Goal: Task Accomplishment & Management: Manage account settings

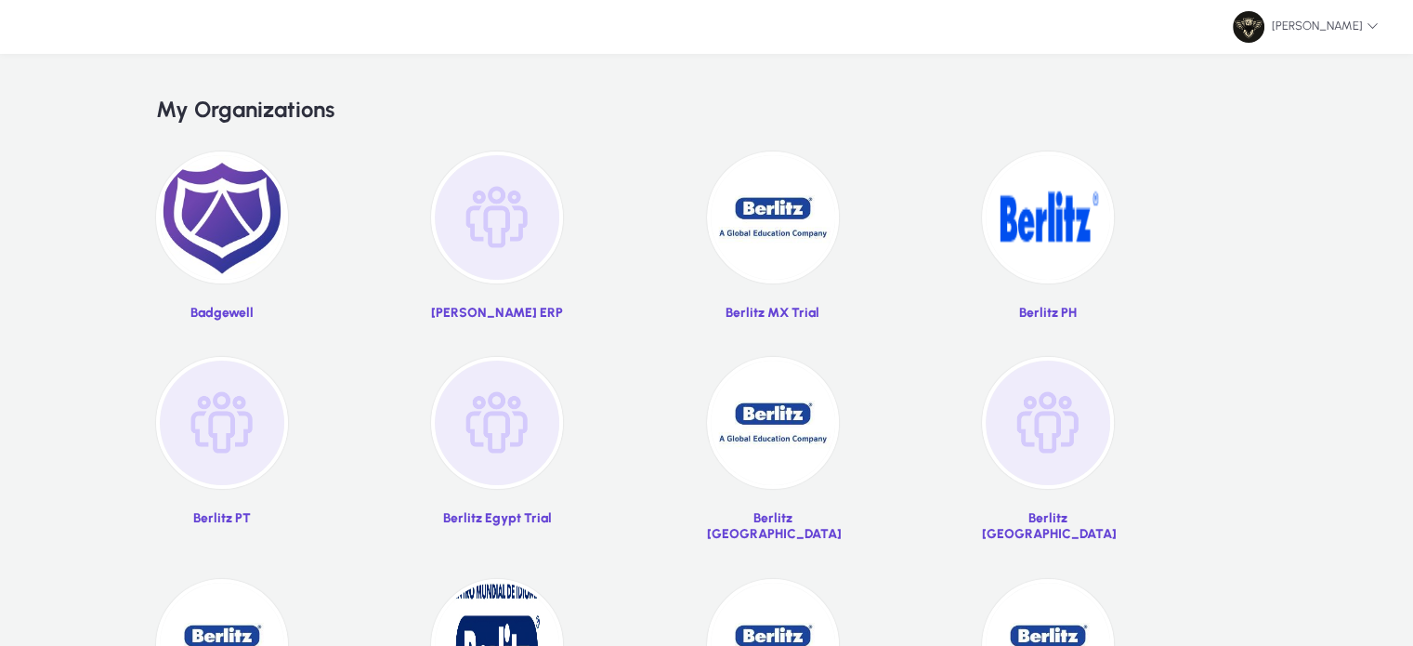
scroll to position [123, 0]
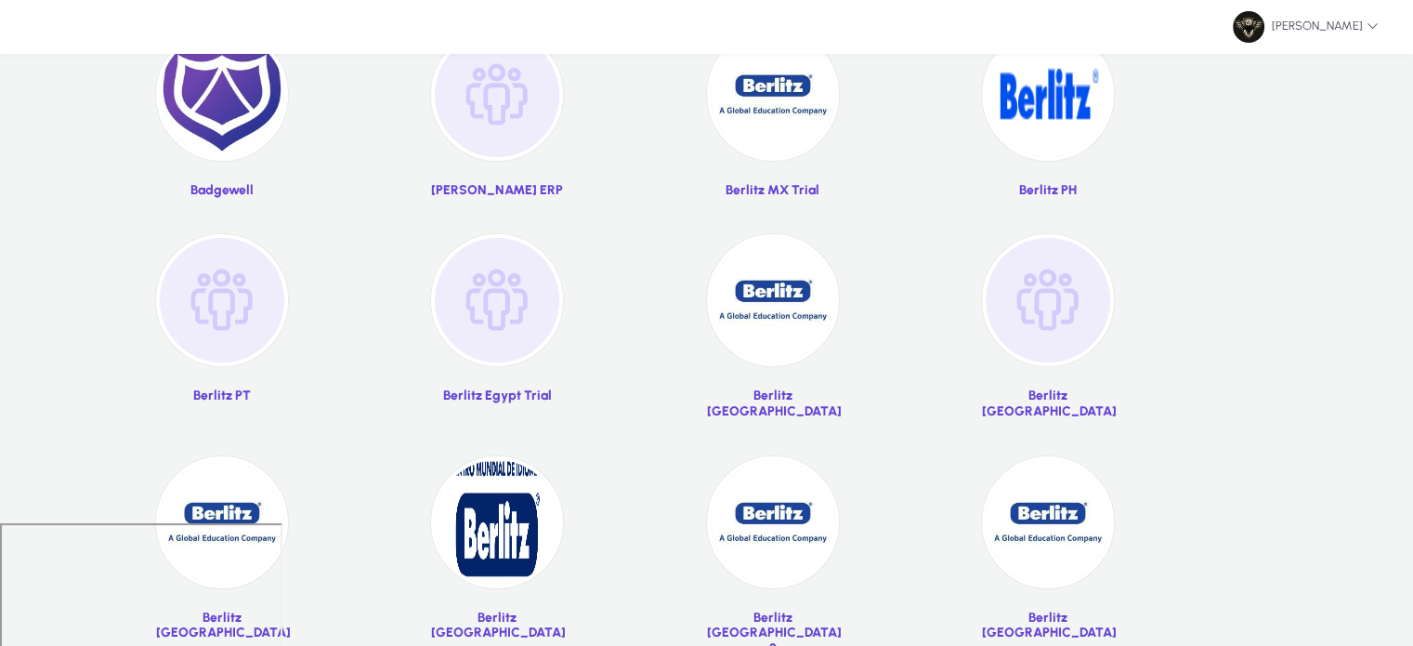
click at [1053, 133] on img at bounding box center [1048, 95] width 132 height 132
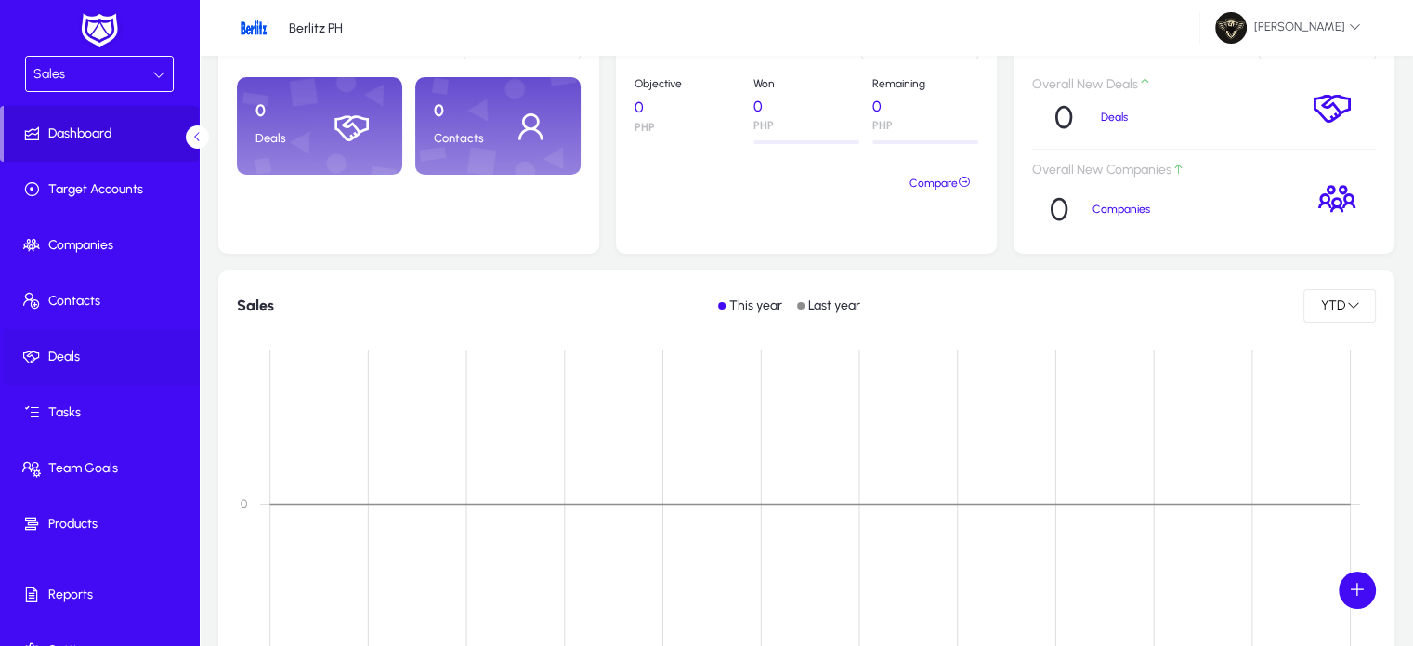
scroll to position [32, 0]
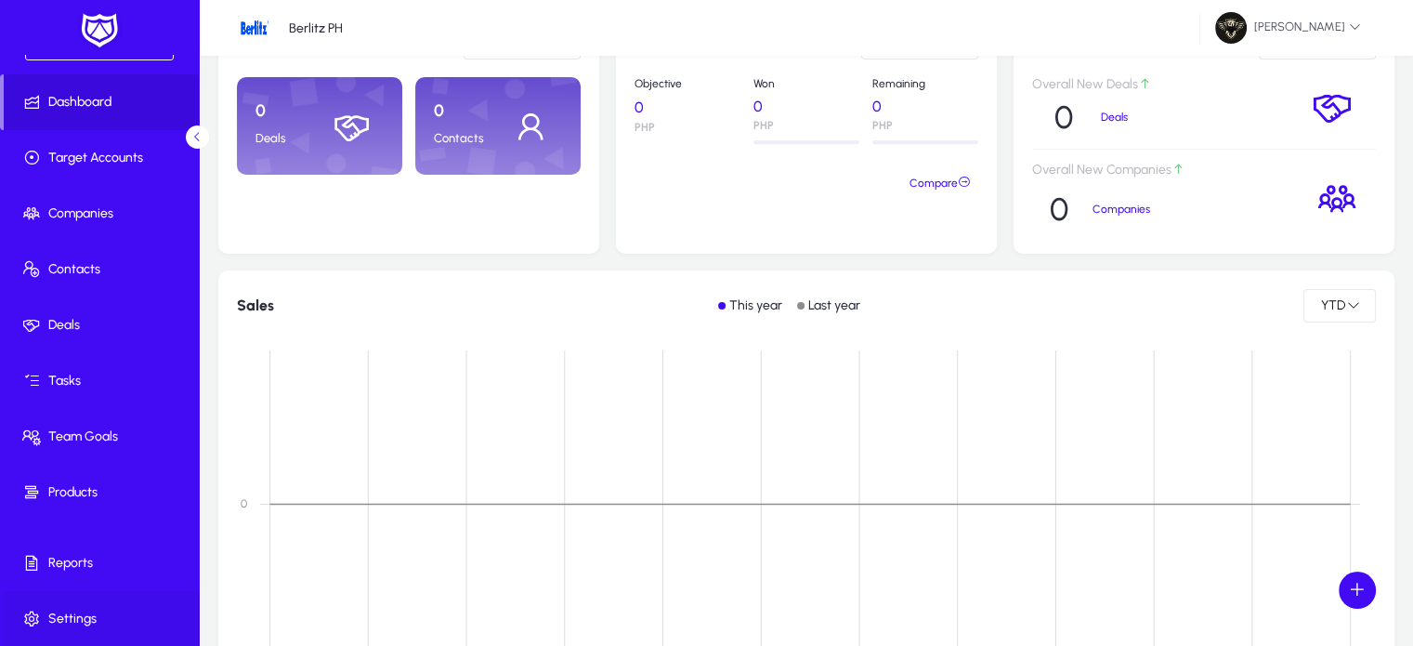
click at [94, 611] on span "Settings" at bounding box center [103, 619] width 199 height 19
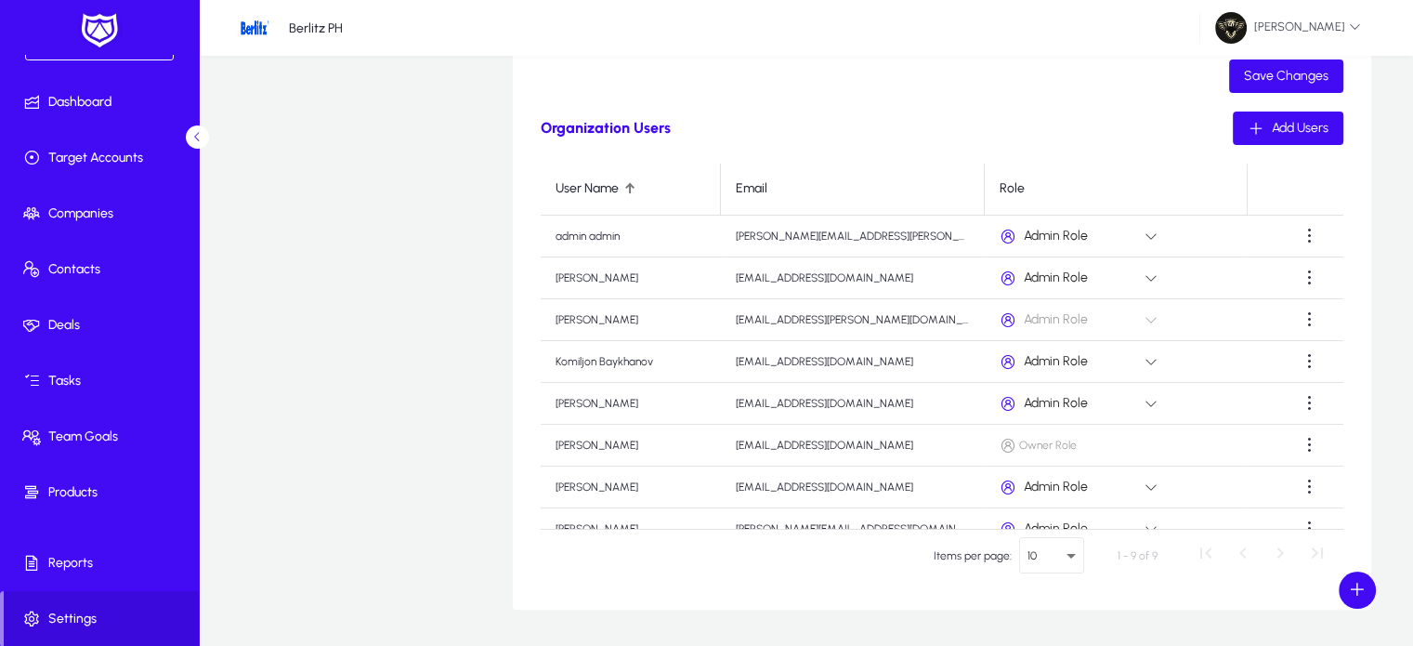
scroll to position [595, 0]
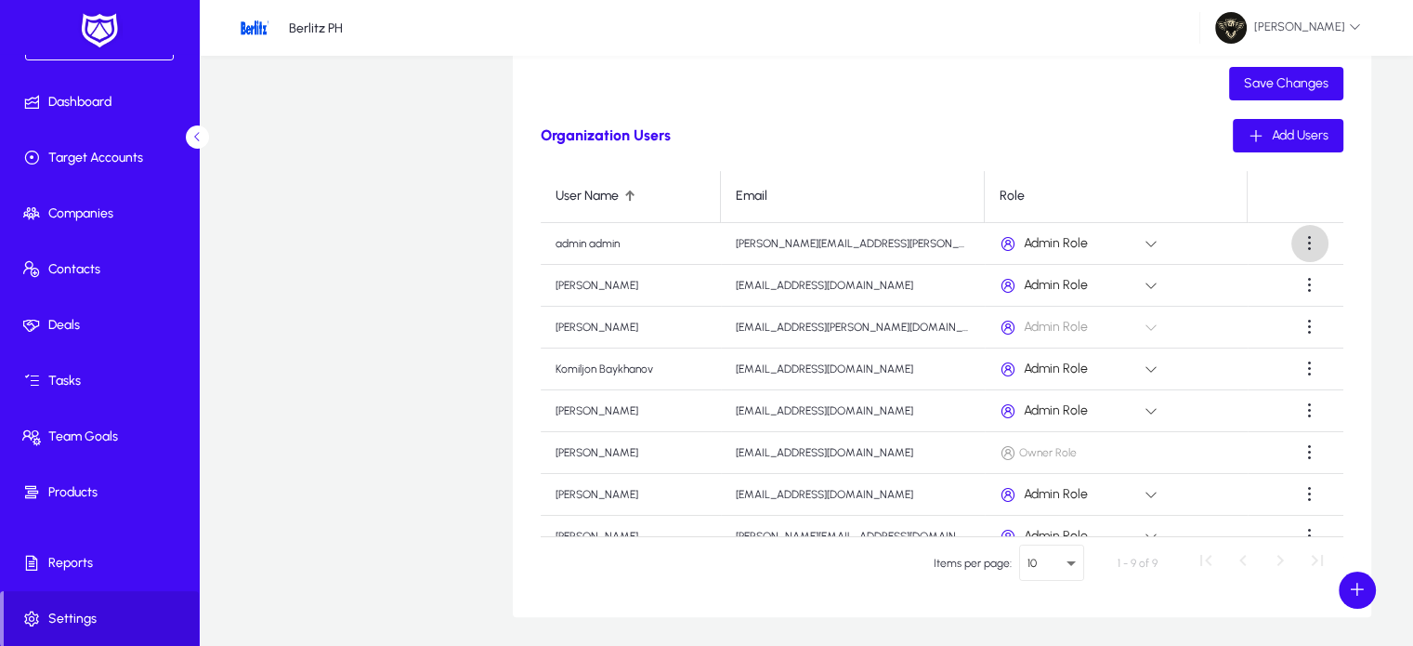
click at [1312, 246] on span at bounding box center [1310, 243] width 37 height 37
click at [1261, 293] on span "Delete" at bounding box center [1267, 288] width 74 height 17
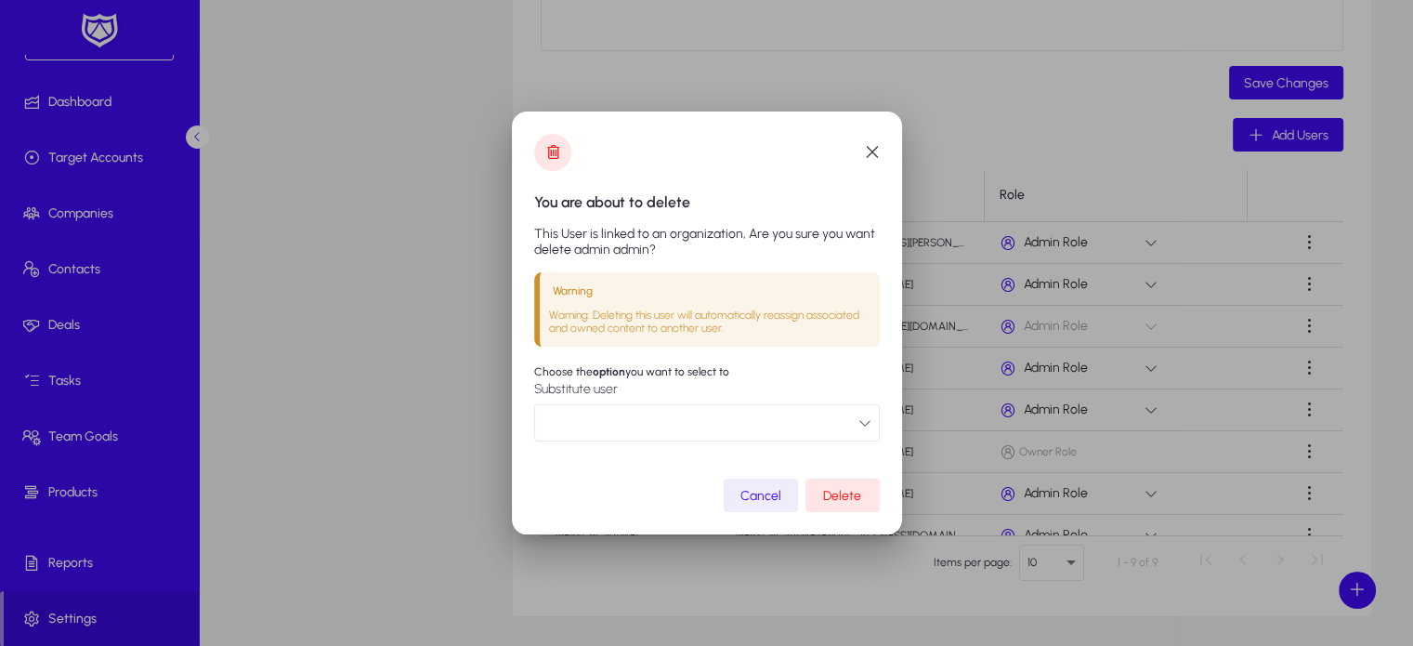
click at [717, 432] on button "button" at bounding box center [707, 422] width 346 height 37
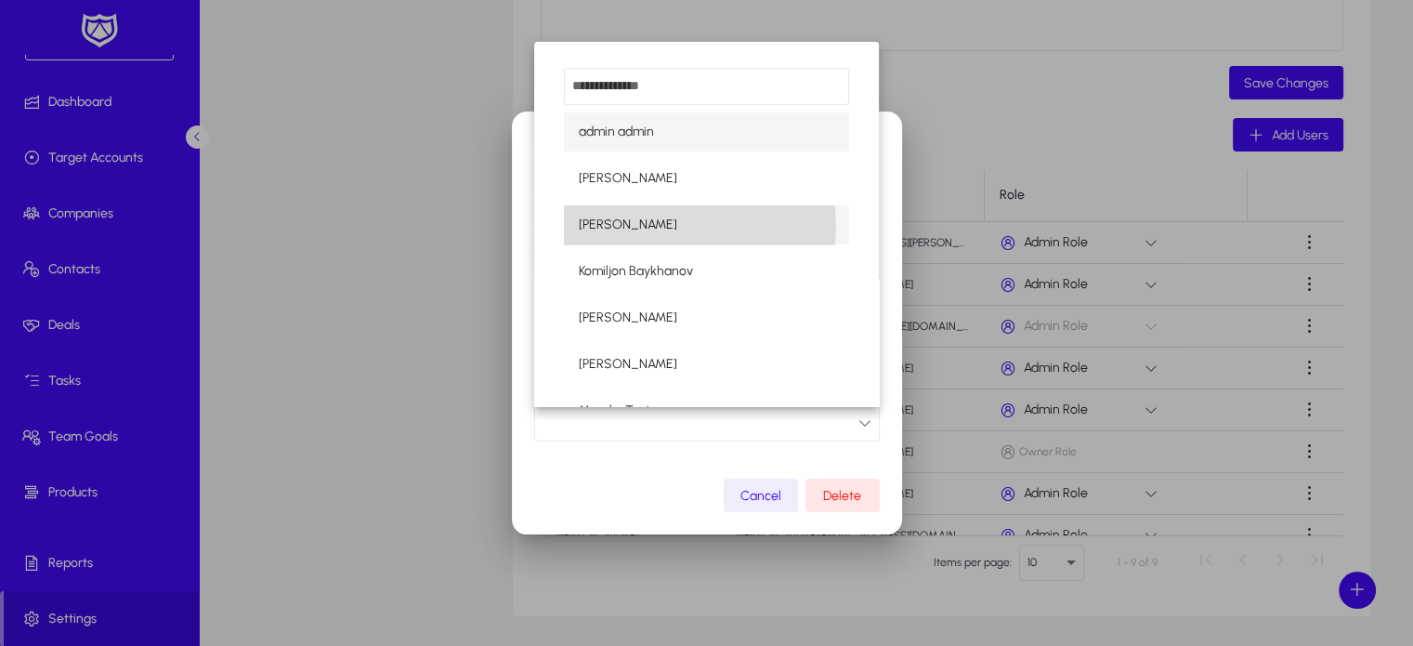
click at [670, 226] on mat-option "[PERSON_NAME]" at bounding box center [706, 224] width 284 height 39
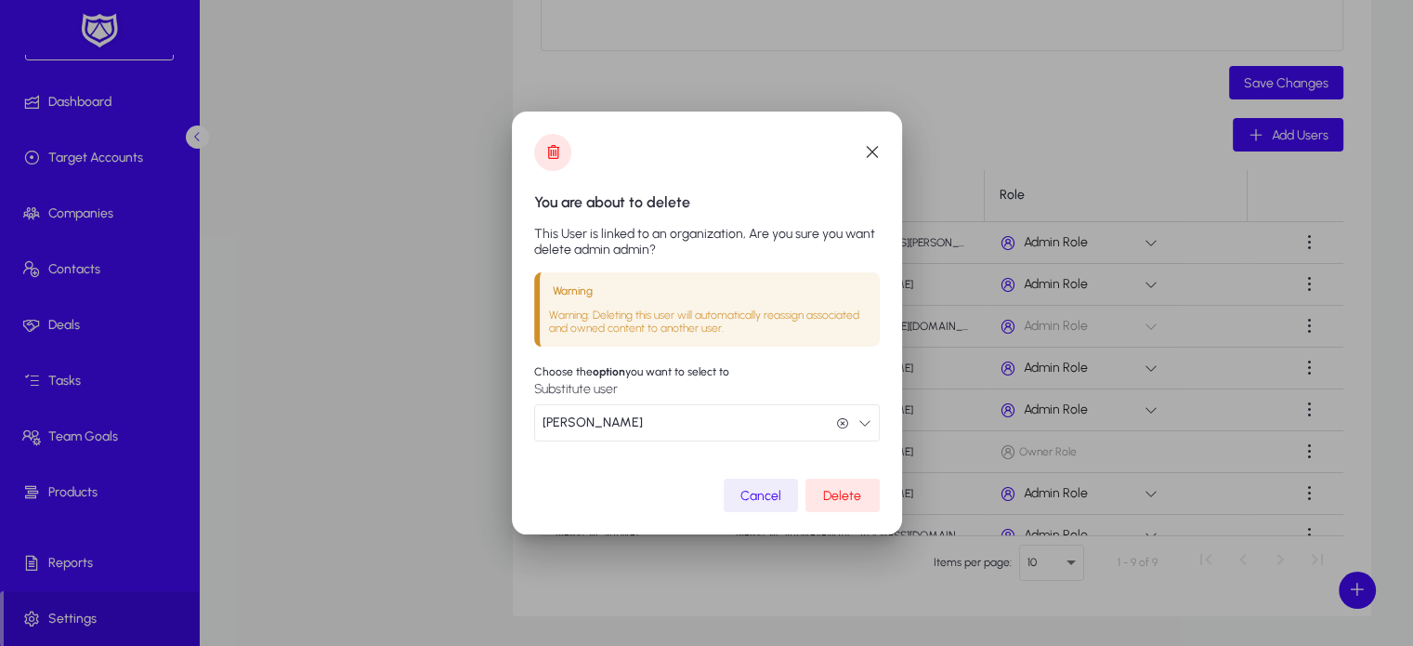
click at [833, 488] on span "Delete" at bounding box center [842, 496] width 38 height 16
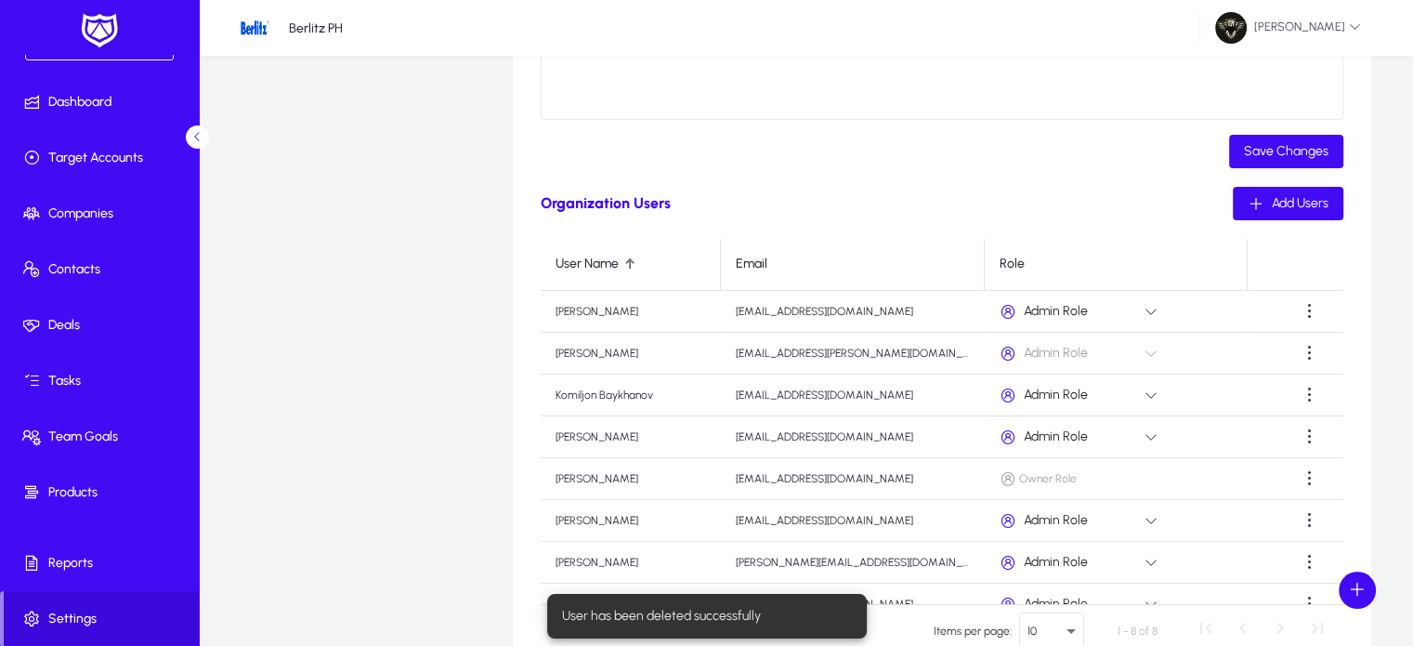
scroll to position [524, 0]
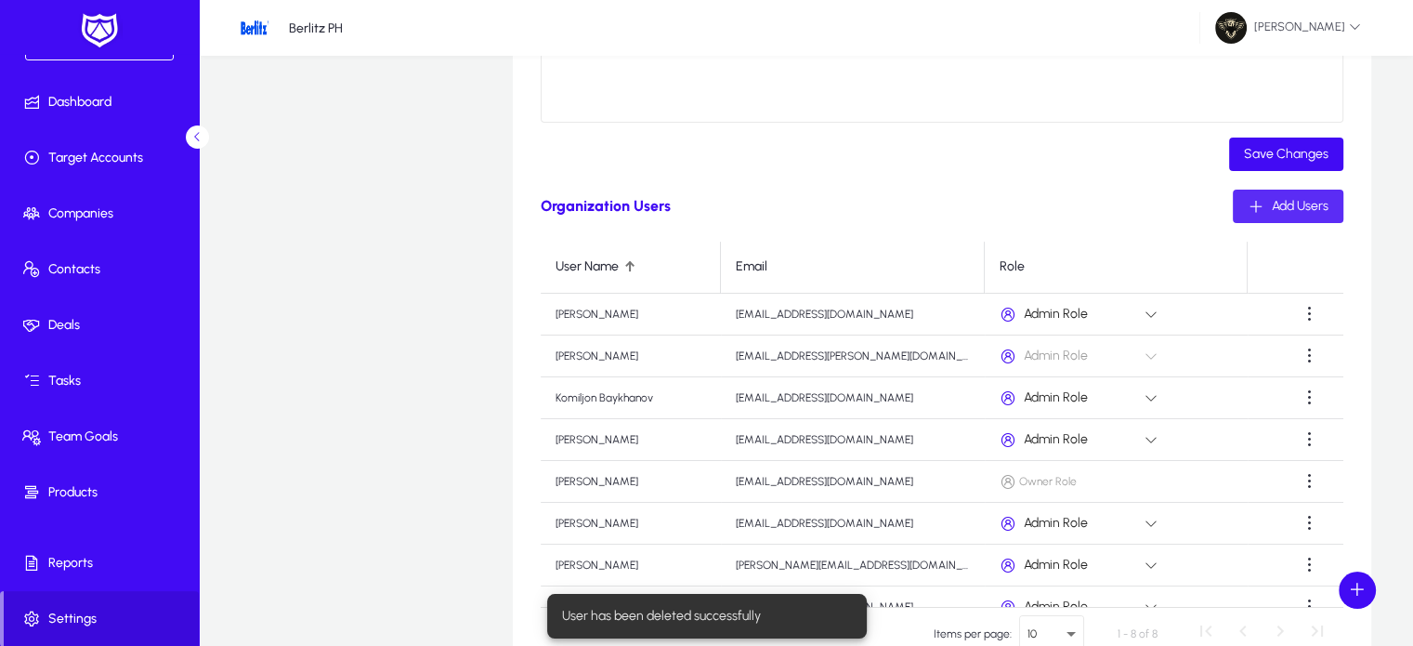
click at [1305, 201] on span "Add Users" at bounding box center [1300, 206] width 57 height 16
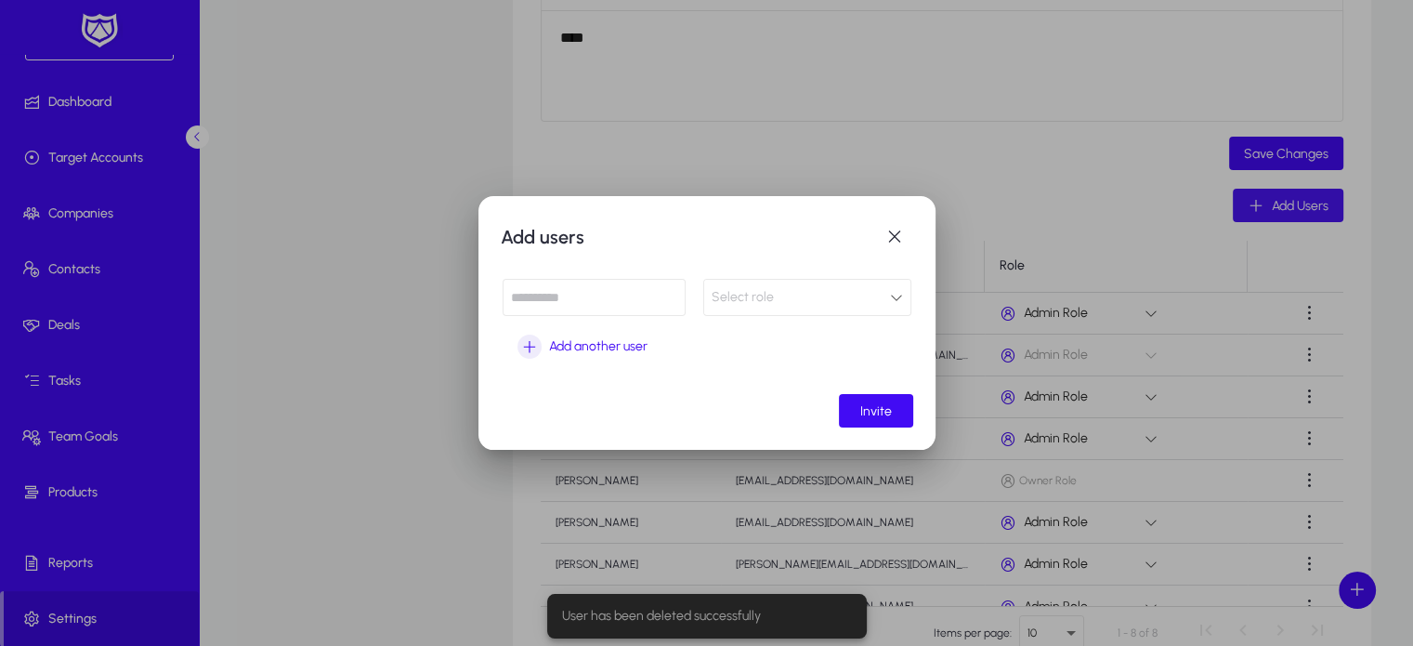
scroll to position [0, 0]
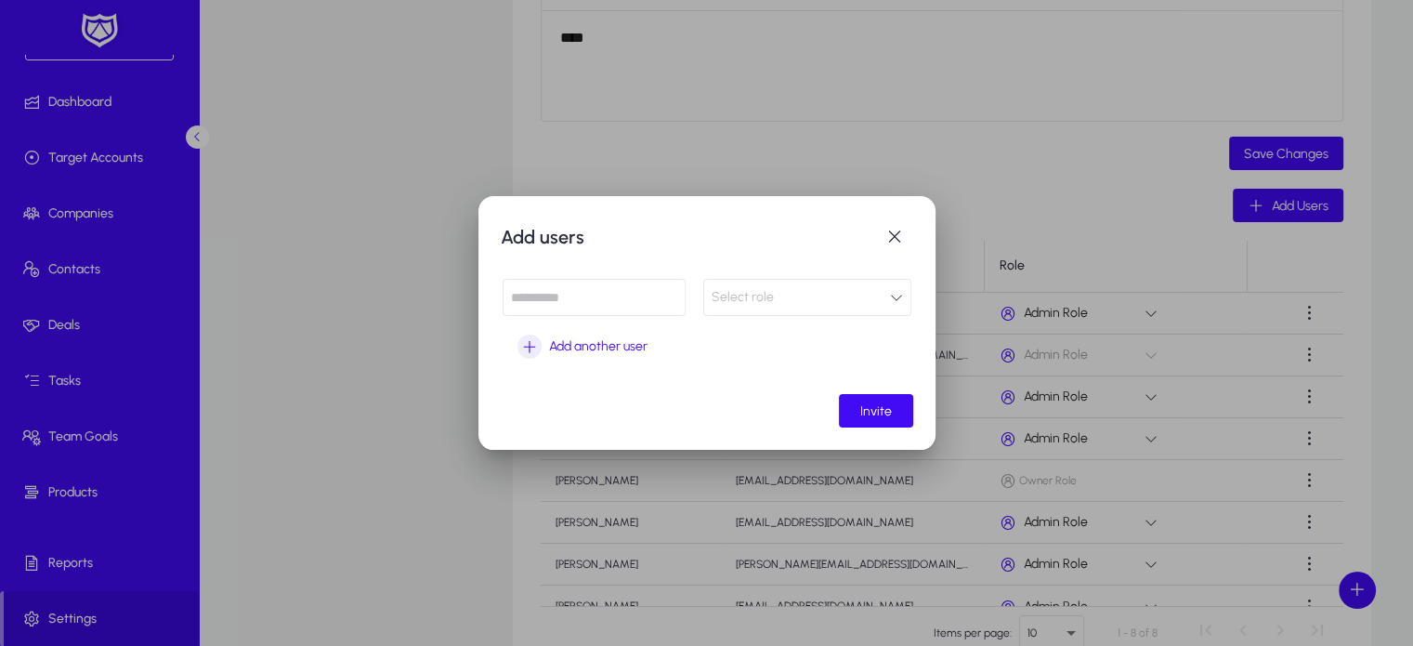
click at [564, 305] on input at bounding box center [594, 297] width 183 height 37
click at [741, 290] on span "Select role" at bounding box center [743, 297] width 62 height 16
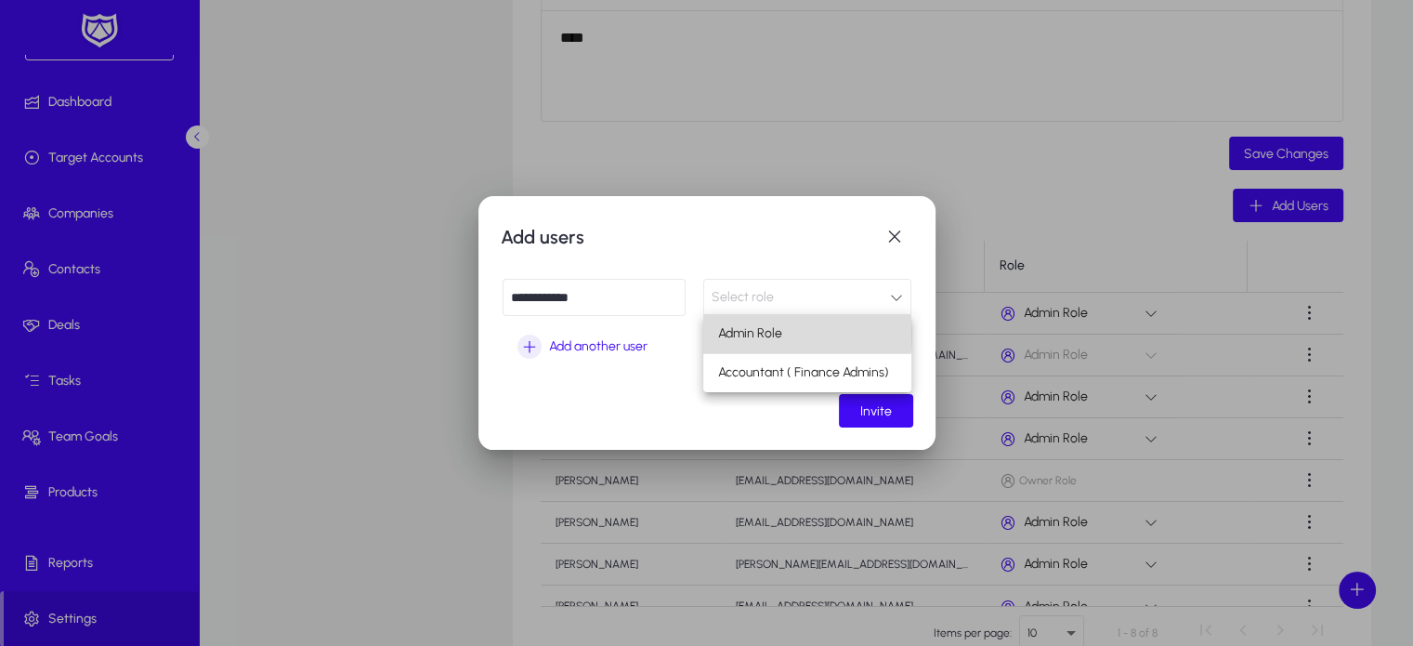
click at [754, 334] on span "Admin Role" at bounding box center [750, 333] width 64 height 22
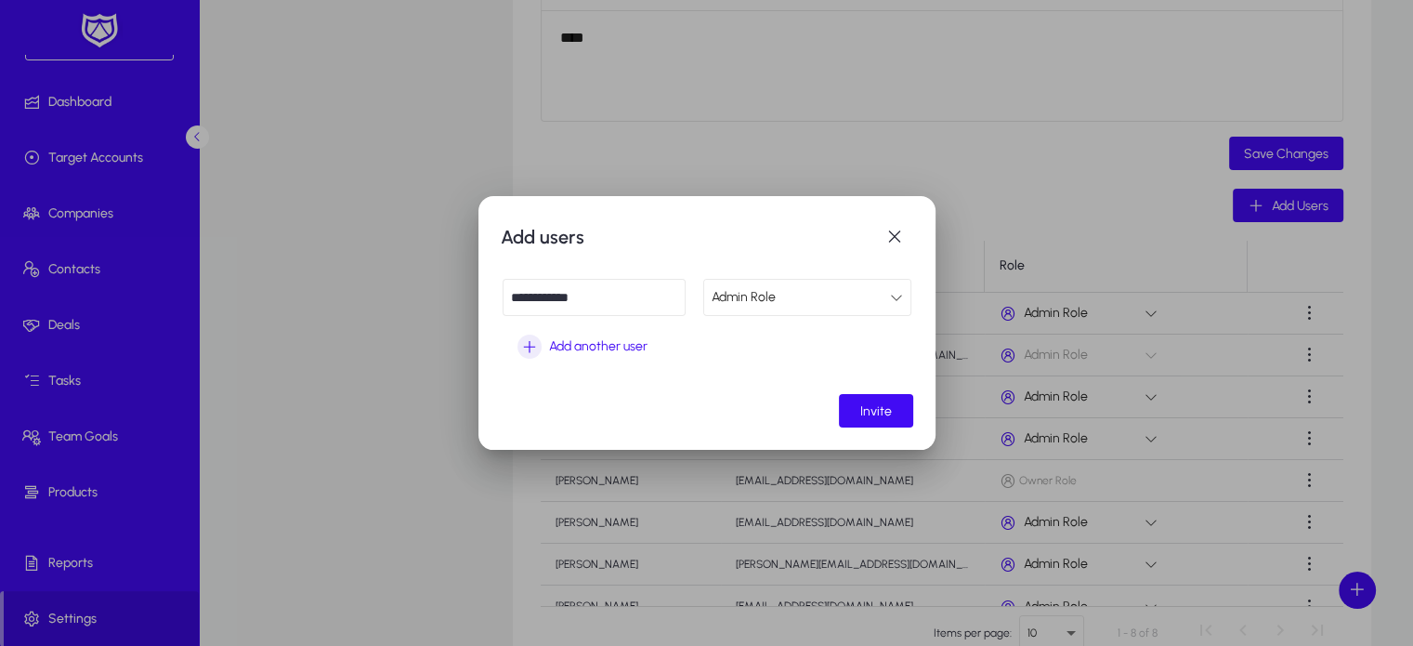
click at [624, 294] on input "**********" at bounding box center [594, 297] width 183 height 37
type input "*"
paste input "**********"
type input "**********"
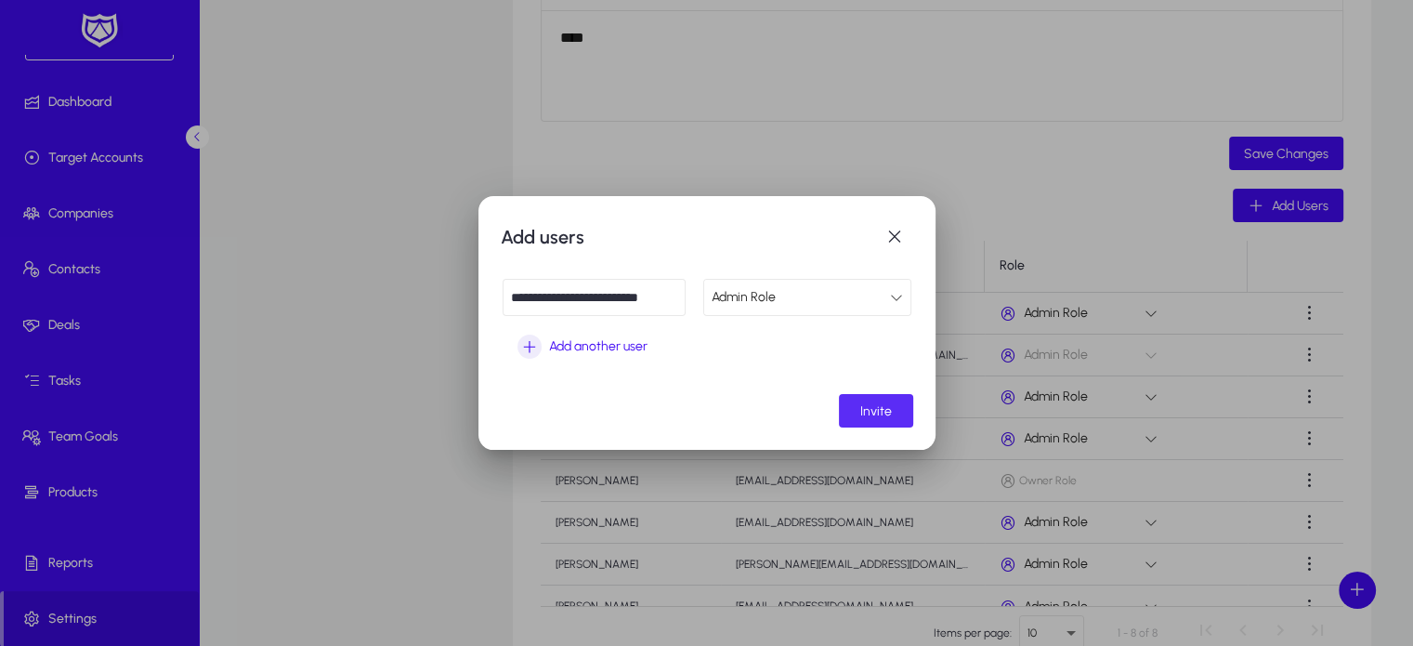
scroll to position [0, 0]
click at [866, 407] on span "Invite" at bounding box center [877, 411] width 32 height 16
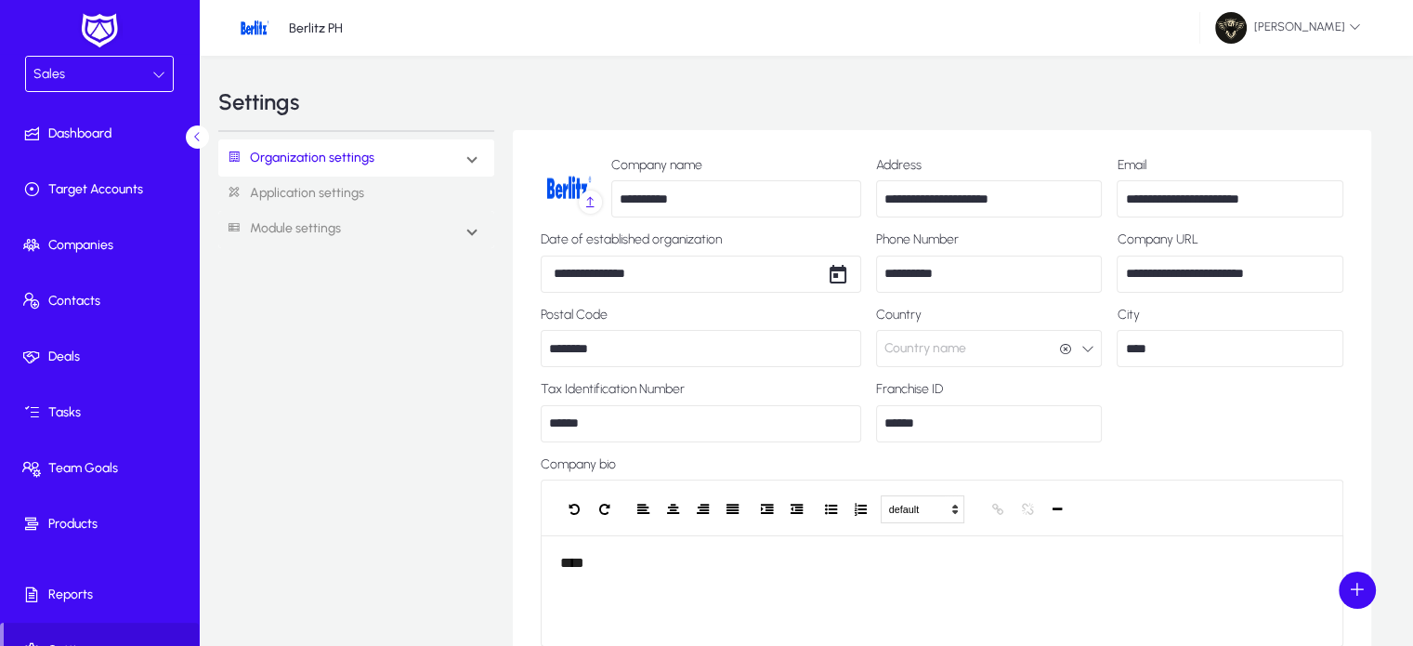
click at [92, 80] on div "Sales" at bounding box center [92, 74] width 119 height 24
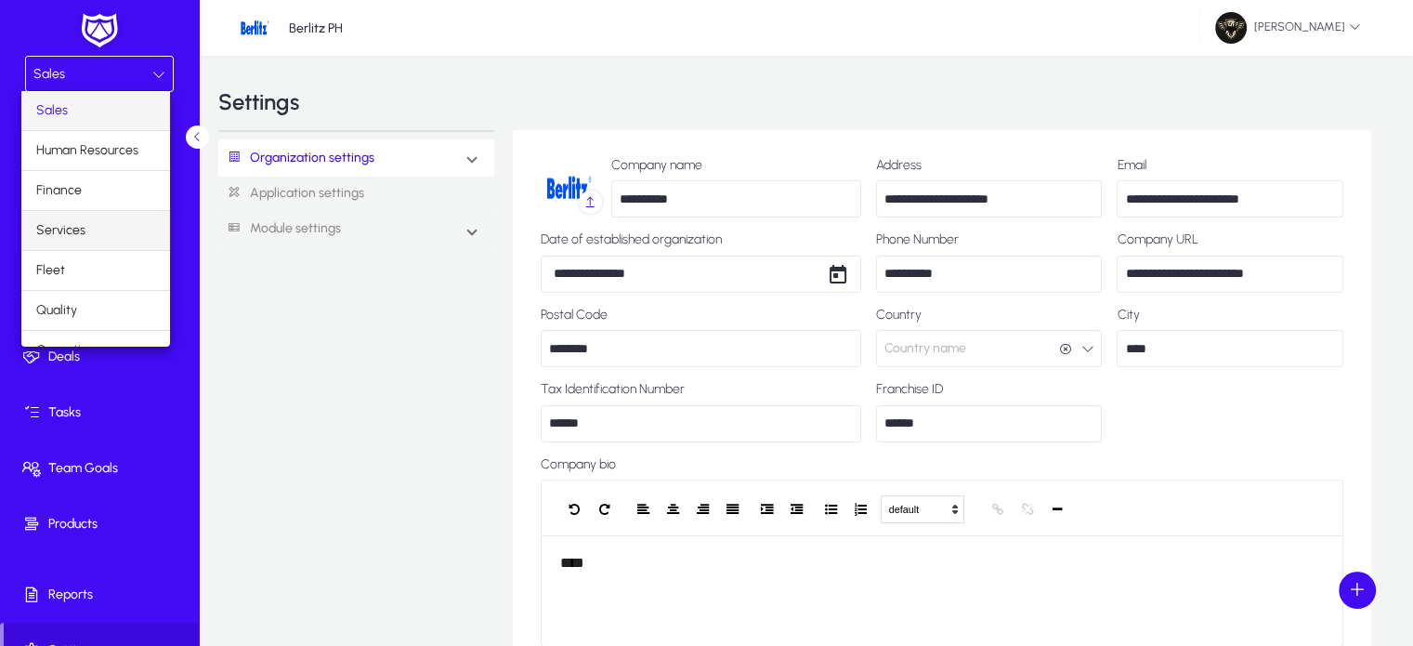
scroll to position [61, 0]
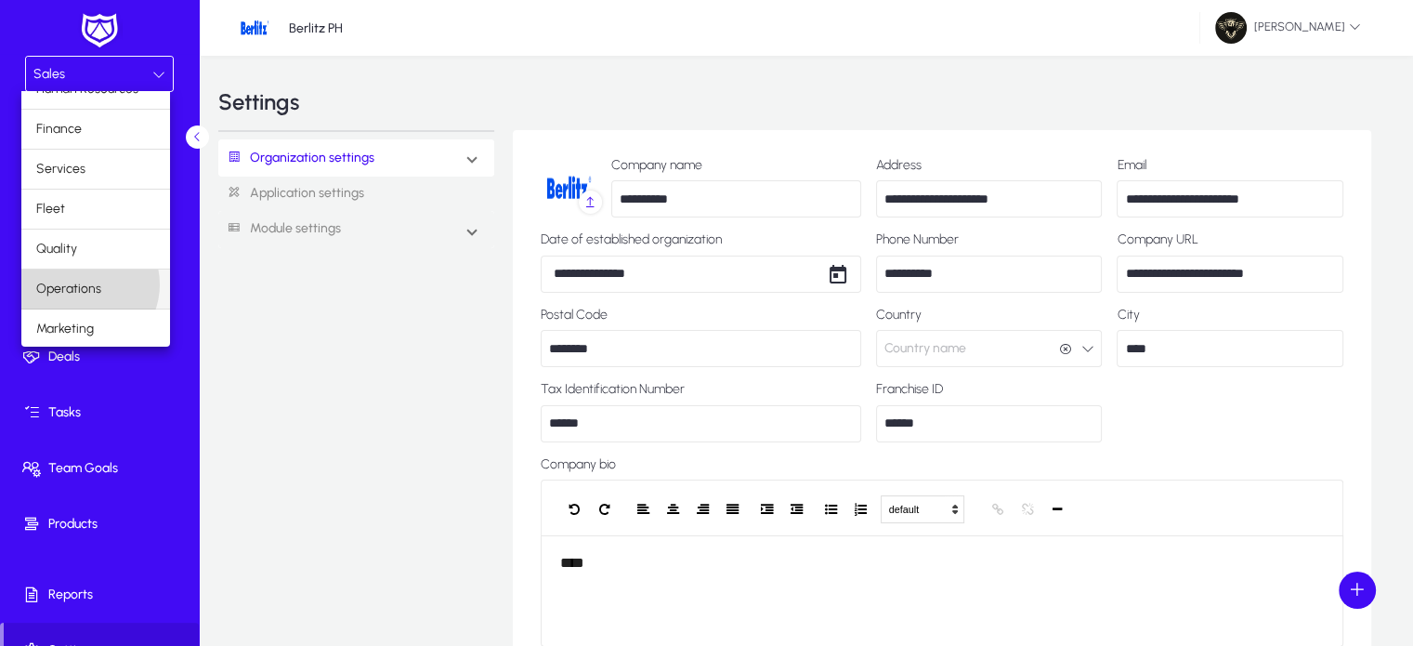
click at [82, 282] on span "Operations" at bounding box center [68, 289] width 65 height 22
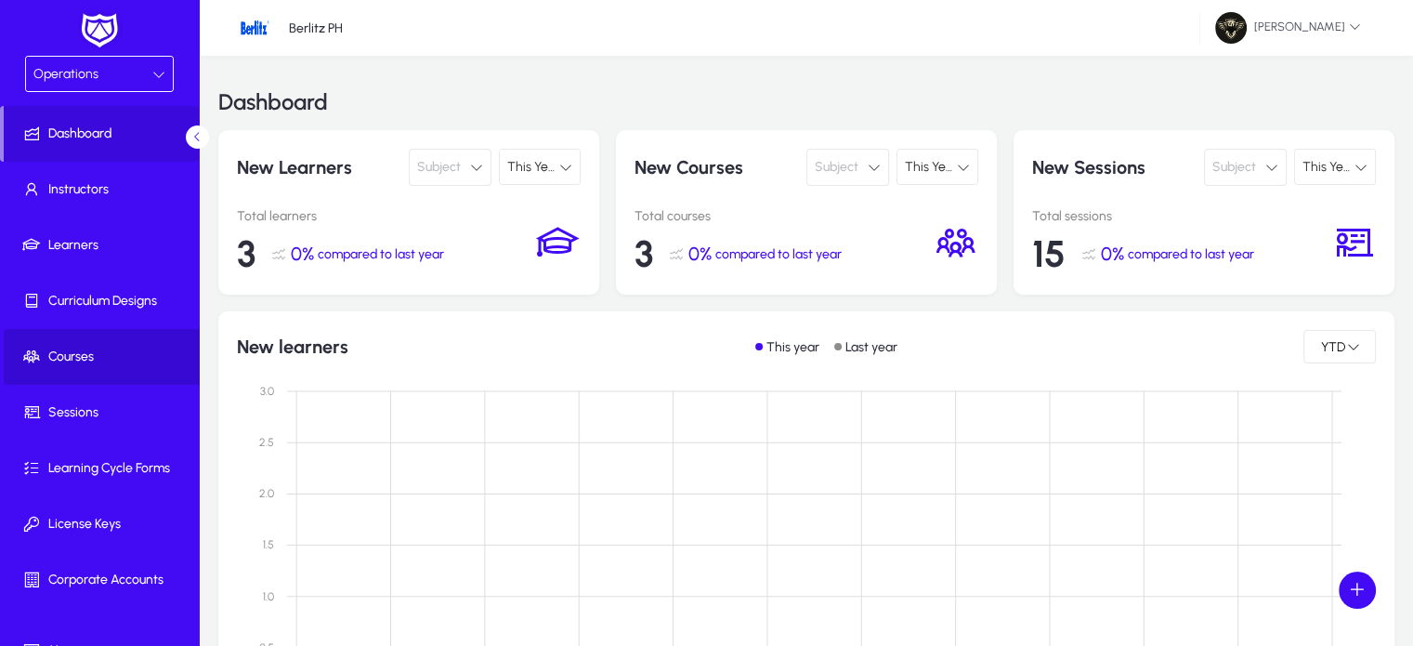
click at [101, 348] on span "Courses" at bounding box center [103, 357] width 199 height 19
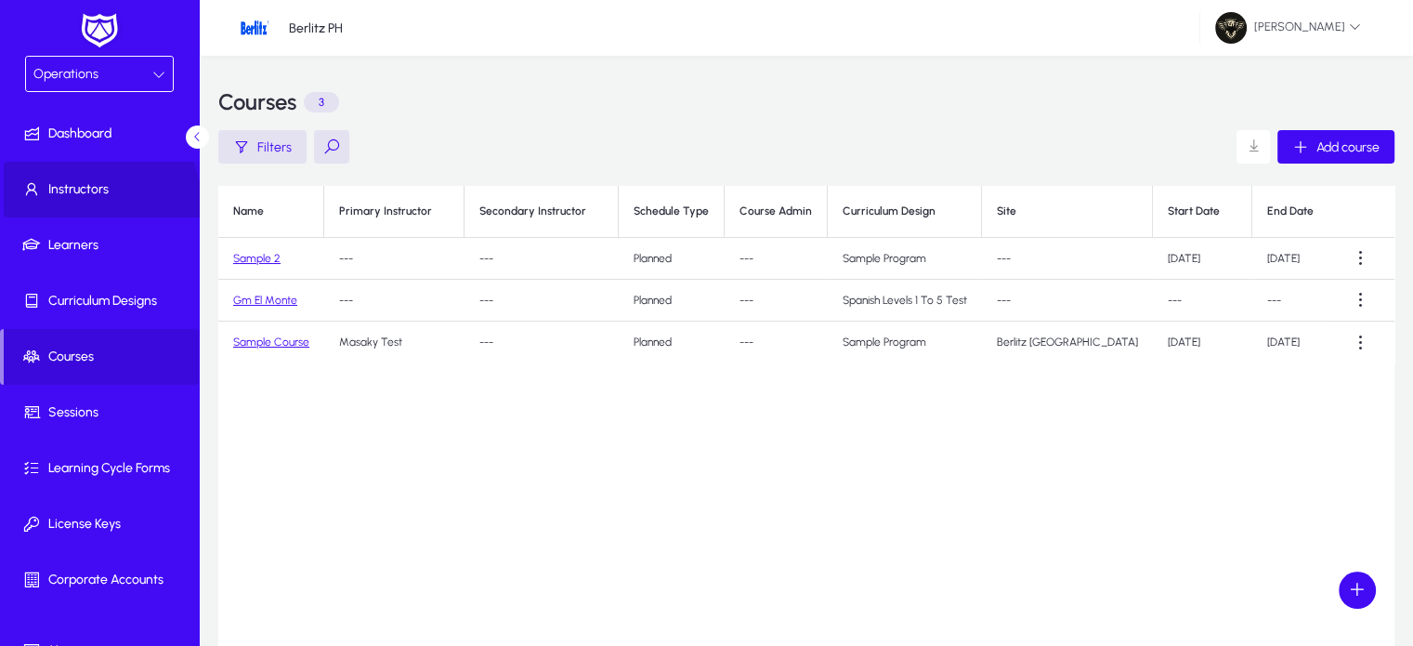
click at [80, 204] on span at bounding box center [103, 189] width 199 height 45
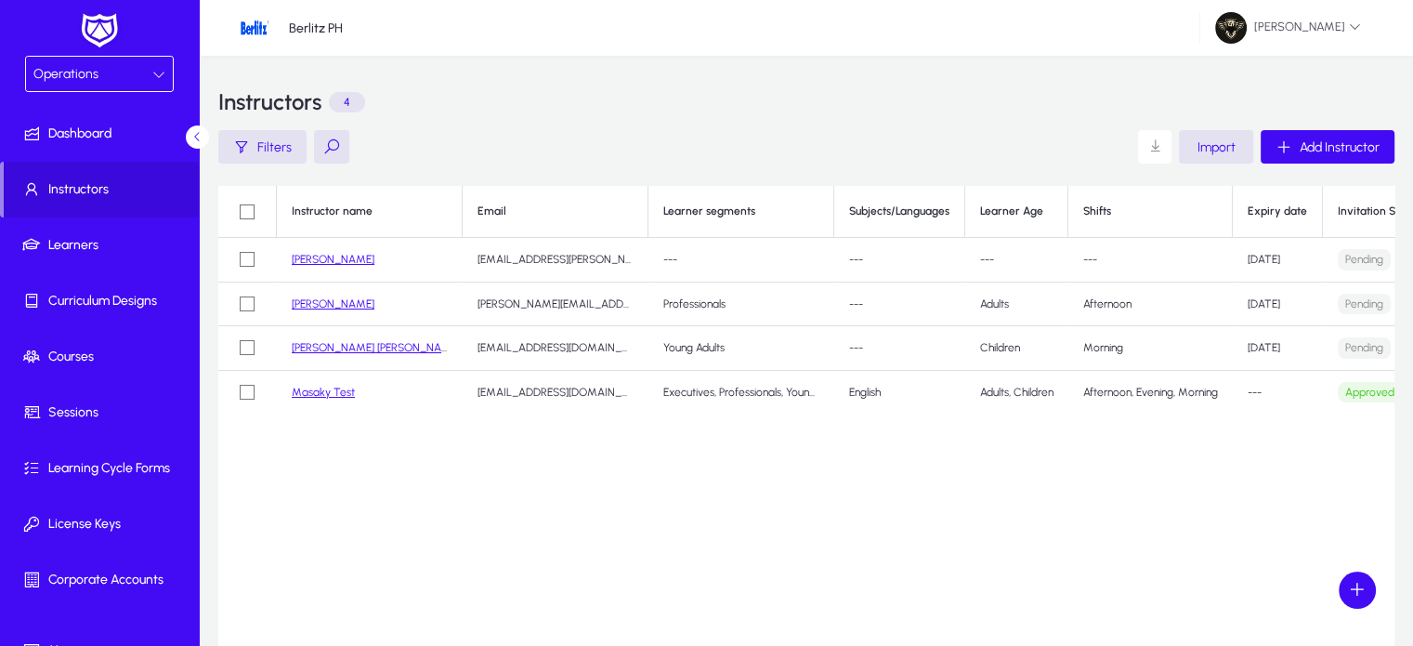
scroll to position [0, 56]
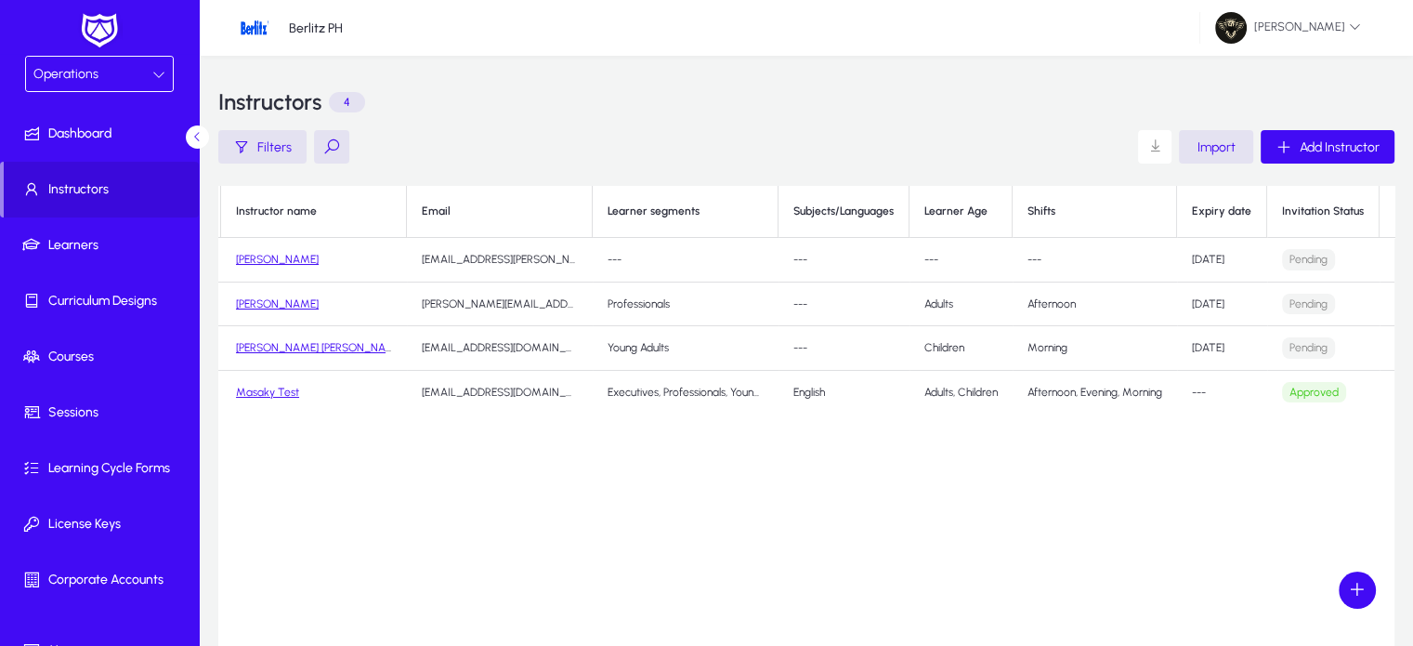
click at [1395, 253] on span at bounding box center [1413, 259] width 37 height 37
click at [1331, 297] on span "Resend" at bounding box center [1328, 304] width 74 height 17
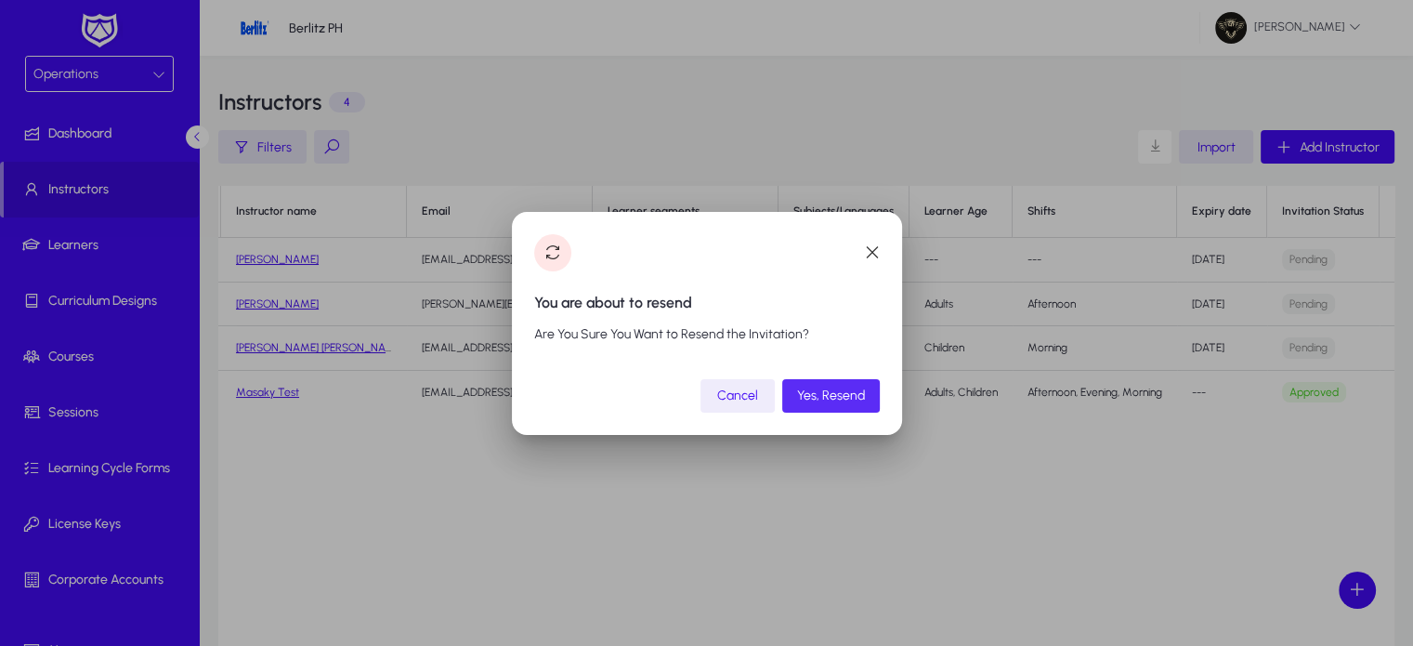
click at [861, 395] on span "Yes, Resend" at bounding box center [831, 396] width 68 height 16
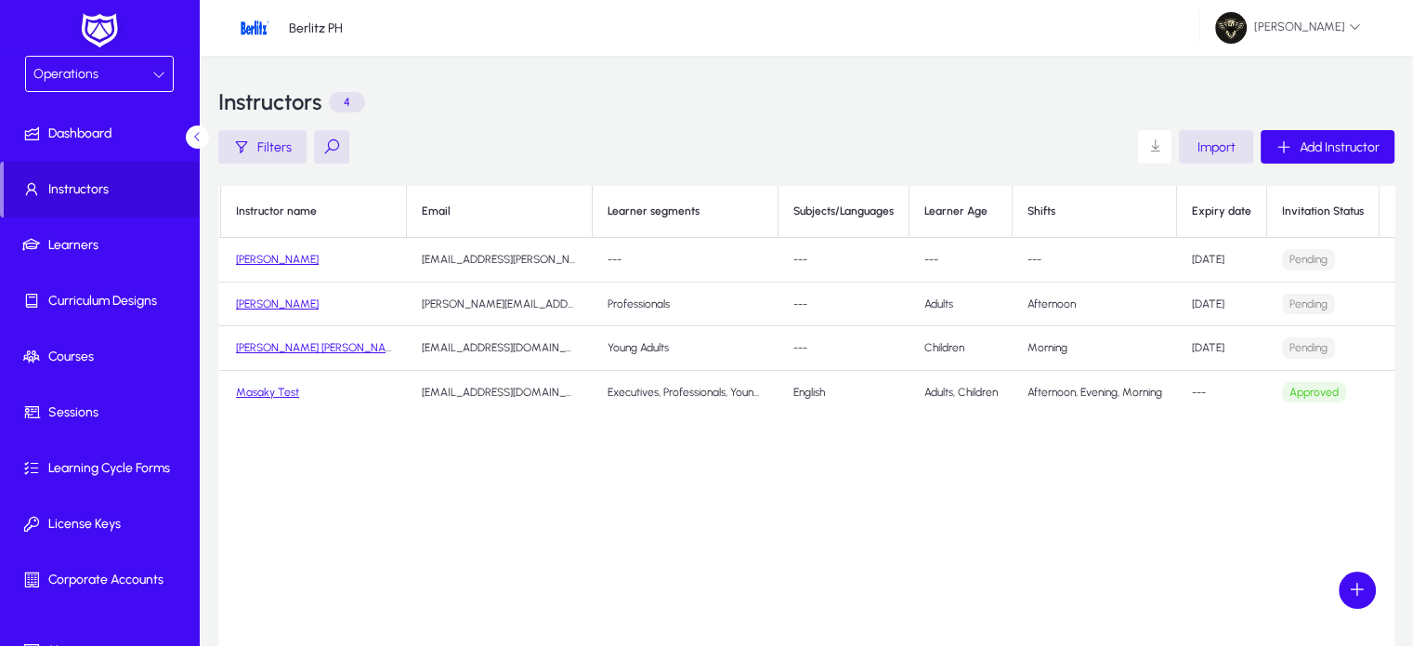
scroll to position [0, 0]
